Goal: Information Seeking & Learning: Find specific page/section

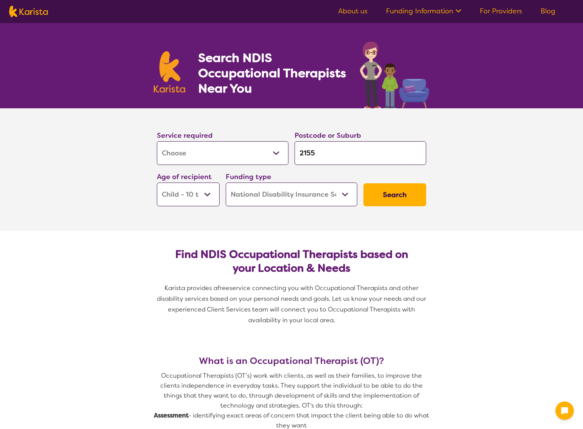
select select "[MEDICAL_DATA]"
select select "CH"
select select "NDIS"
select select "[MEDICAL_DATA]"
select select "CH"
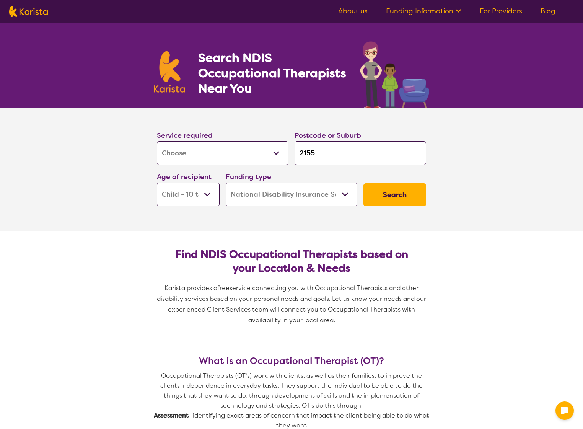
select select "NDIS"
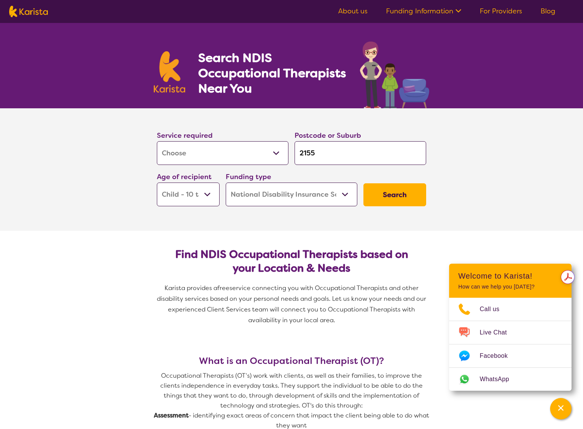
drag, startPoint x: 353, startPoint y: 149, endPoint x: 289, endPoint y: 150, distance: 63.5
click at [289, 150] on div "Service required Allied Health Assistant Assessment ([MEDICAL_DATA] or [MEDICAL…" at bounding box center [291, 168] width 275 height 83
type input "M"
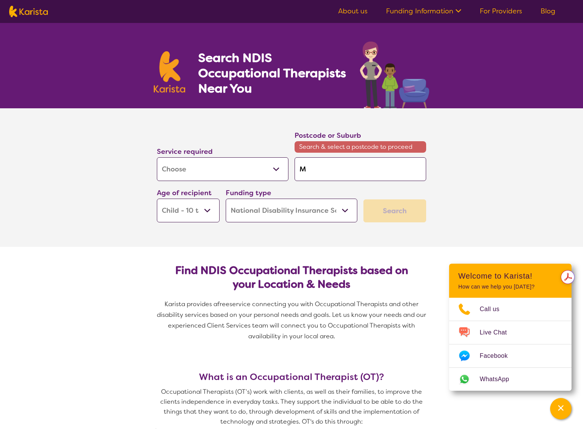
type input "Mu"
type input "Mud"
type input "Mudg"
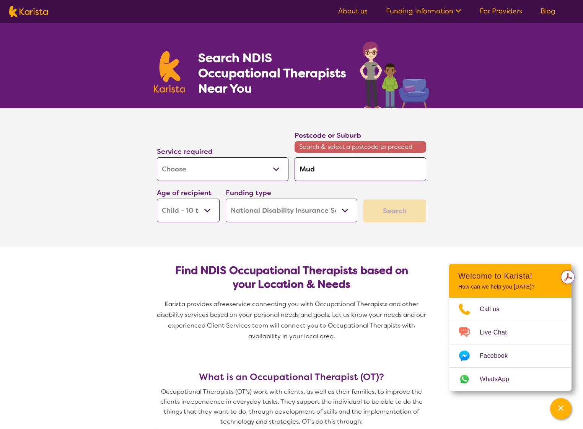
type input "Mudg"
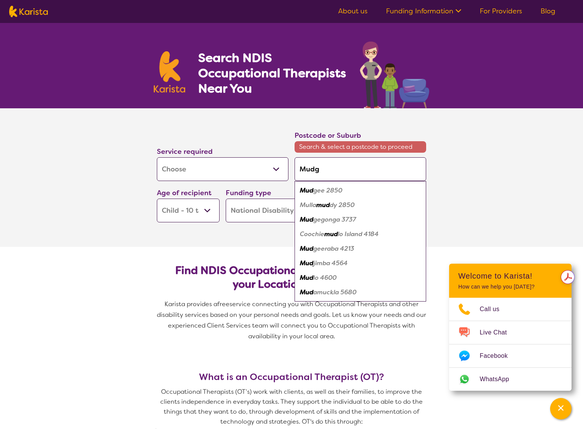
type input "[PERSON_NAME]"
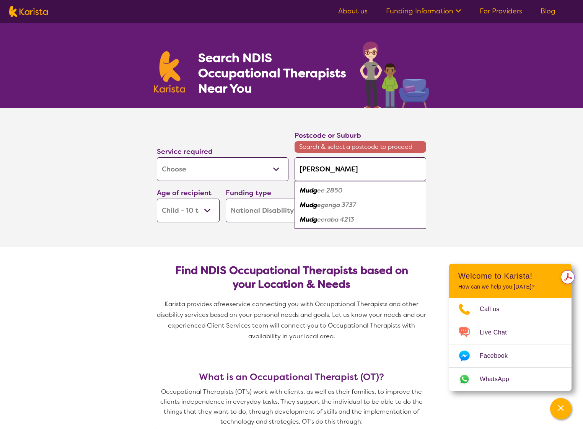
type input "Mudgee"
click at [335, 189] on em "2850" at bounding box center [333, 190] width 16 height 8
type input "2850"
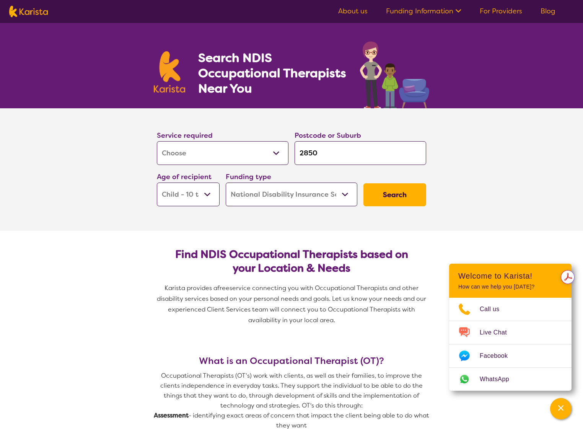
click at [205, 189] on select "Early Childhood - 0 to 9 Child - 10 to 11 Adolescent - 12 to 17 Adult - 18 to 6…" at bounding box center [188, 195] width 63 height 24
select select "AS"
click at [157, 183] on select "Early Childhood - 0 to 9 Child - 10 to 11 Adolescent - 12 to 17 Adult - 18 to 6…" at bounding box center [188, 195] width 63 height 24
select select "AS"
click at [406, 189] on button "Search" at bounding box center [394, 194] width 63 height 23
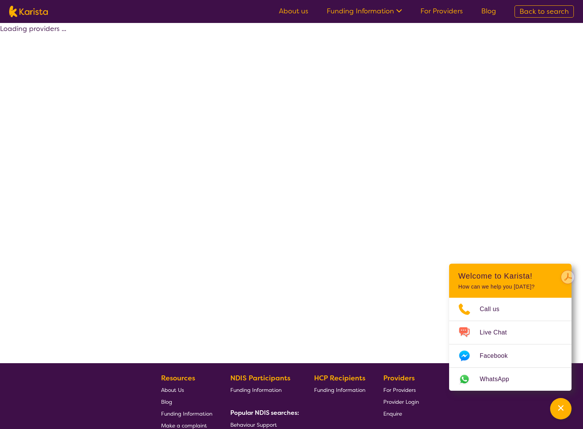
select select "by_score"
